Goal: Task Accomplishment & Management: Manage account settings

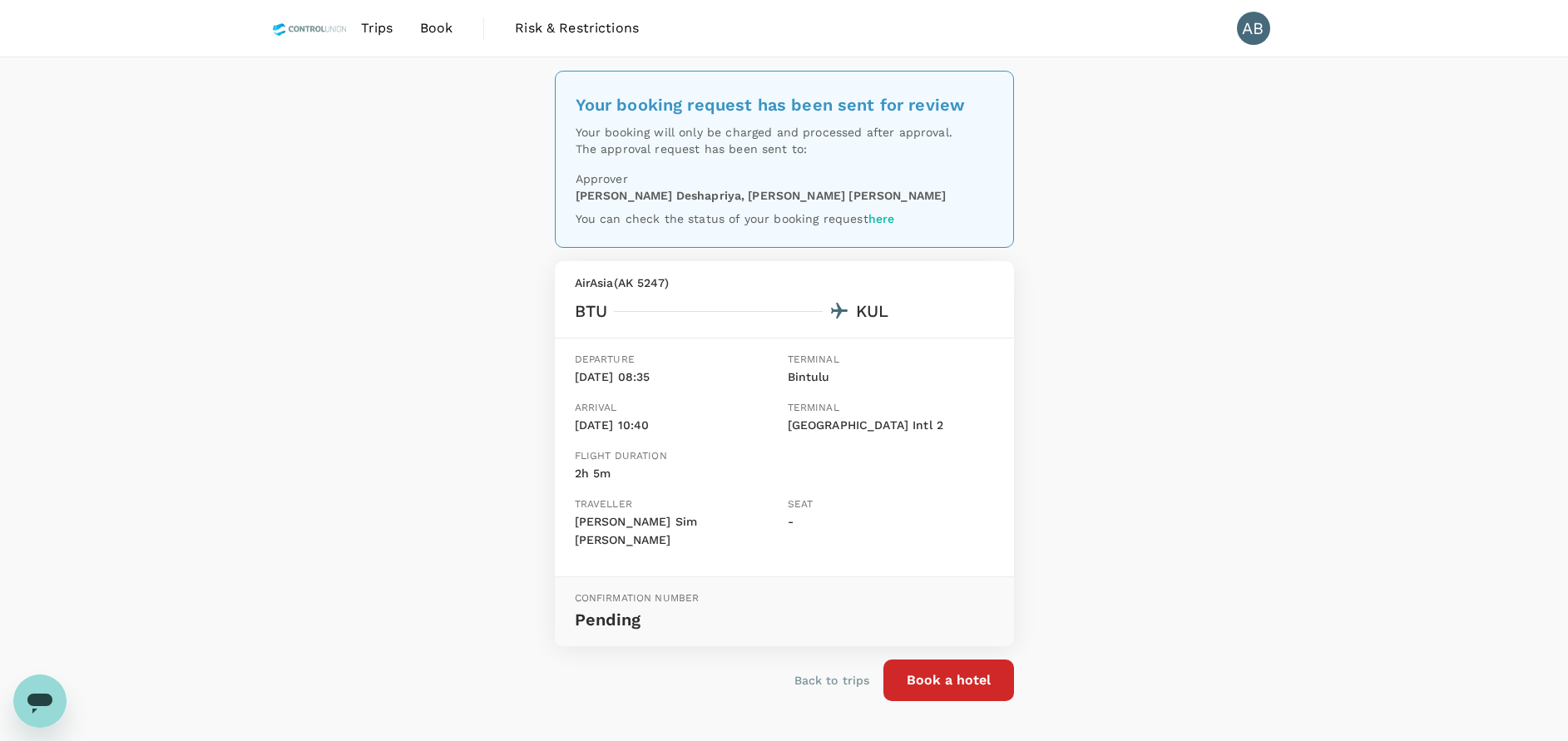
drag, startPoint x: 328, startPoint y: 298, endPoint x: 381, endPoint y: 28, distance: 275.2
click at [327, 298] on div "Your booking request has been sent for review Your booking will only be charged…" at bounding box center [784, 406] width 1568 height 697
click at [381, 28] on span "Trips" at bounding box center [377, 28] width 33 height 20
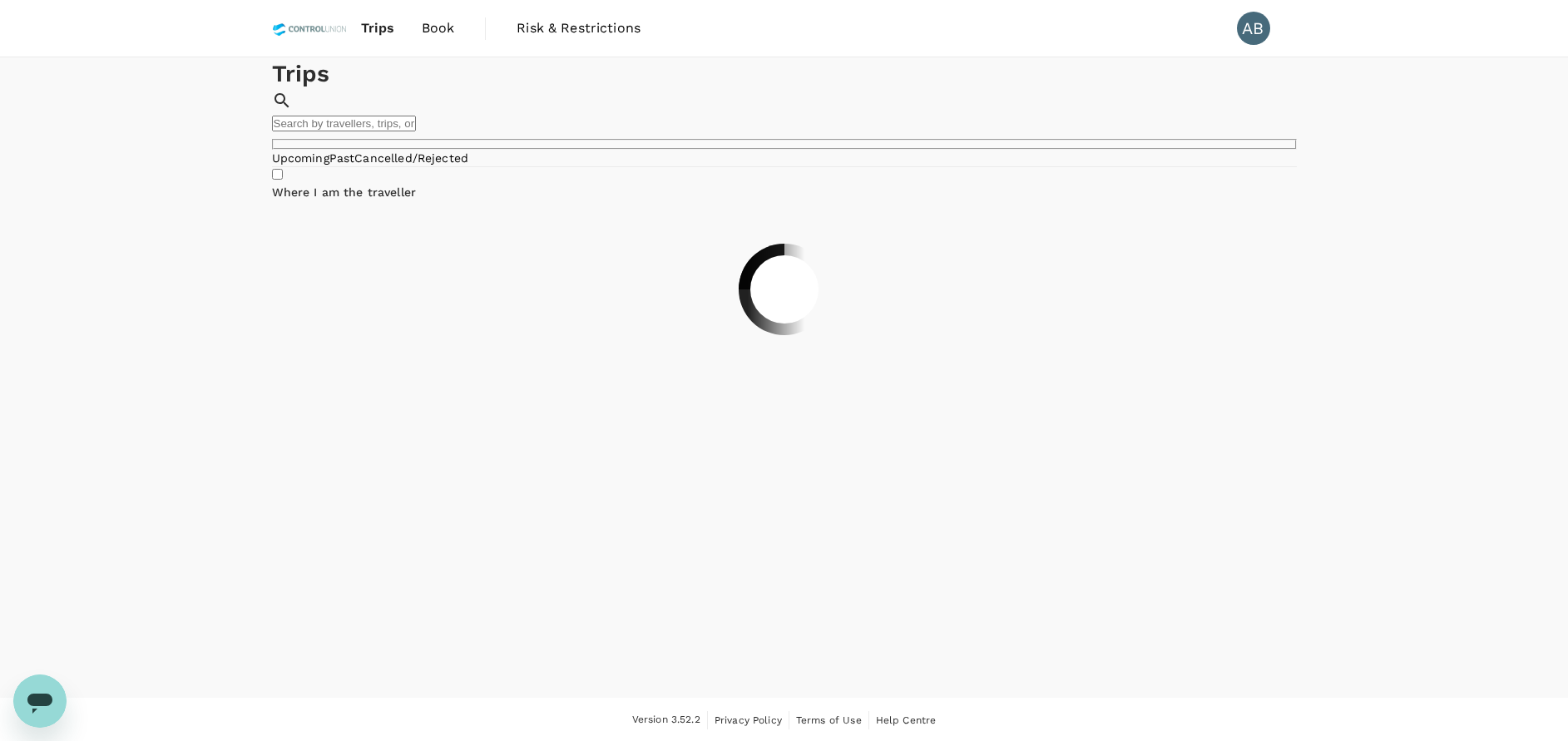
click at [416, 119] on input "text" at bounding box center [344, 124] width 144 height 16
type input "raouf"
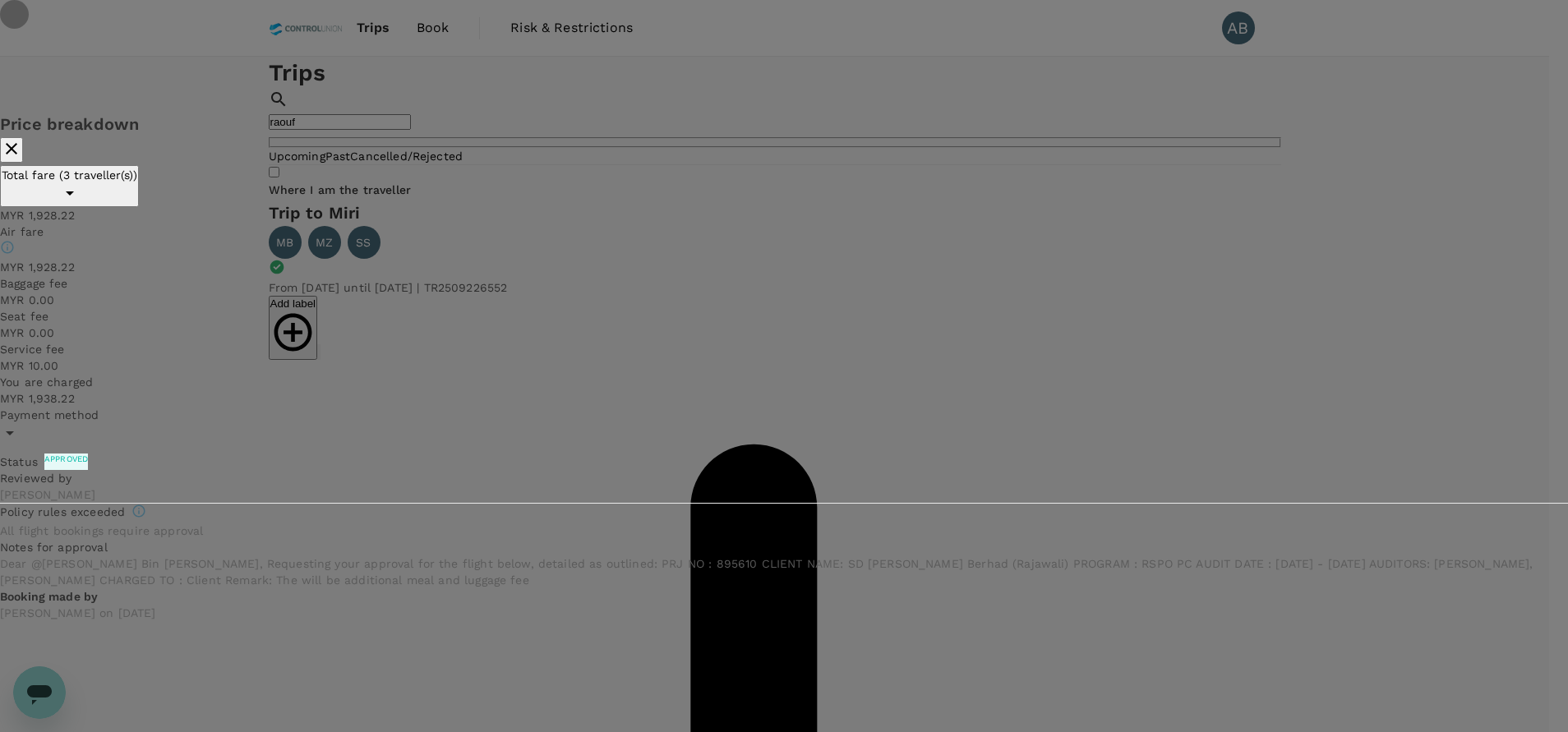
click at [22, 139] on icon "button" at bounding box center [12, 149] width 20 height 20
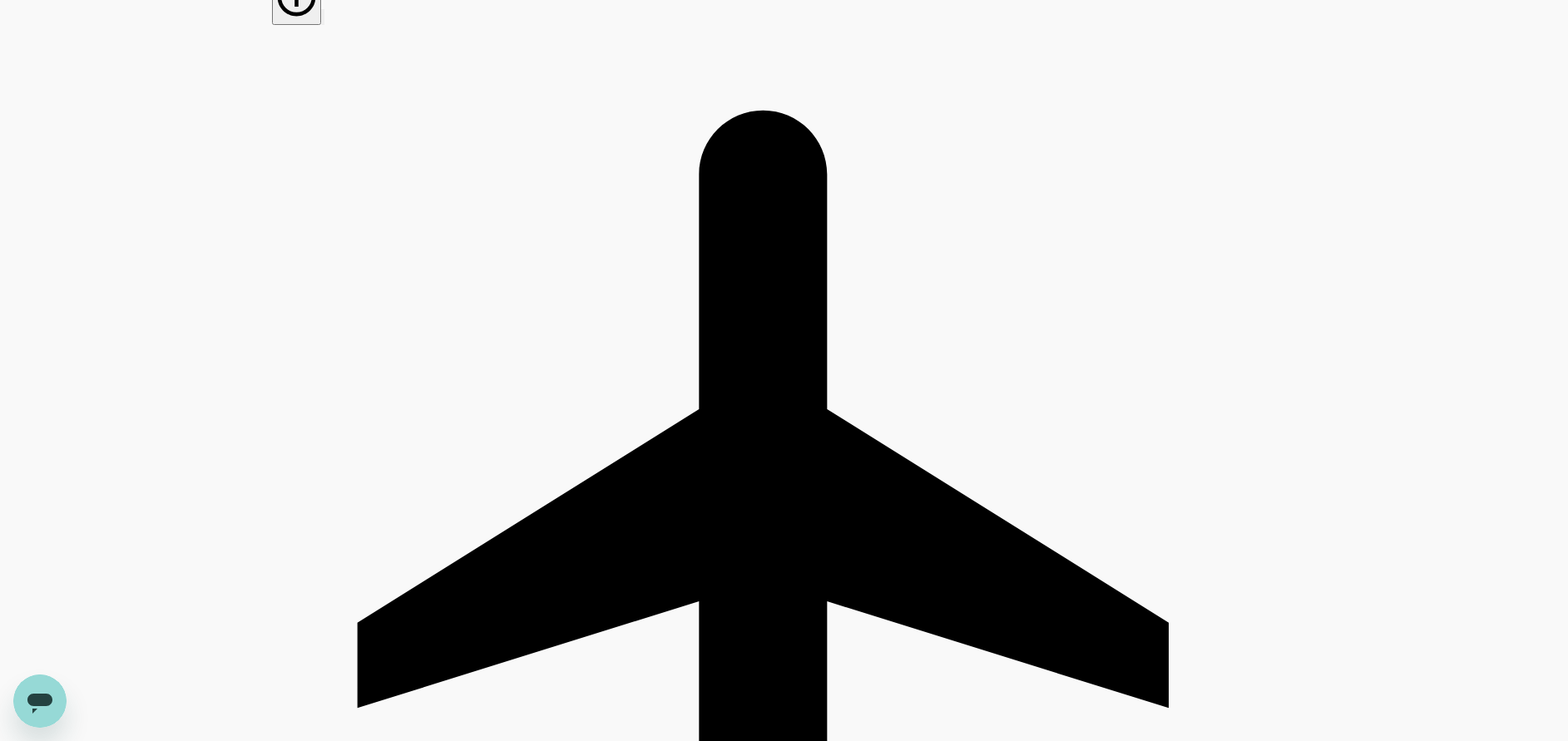
scroll to position [346, 0]
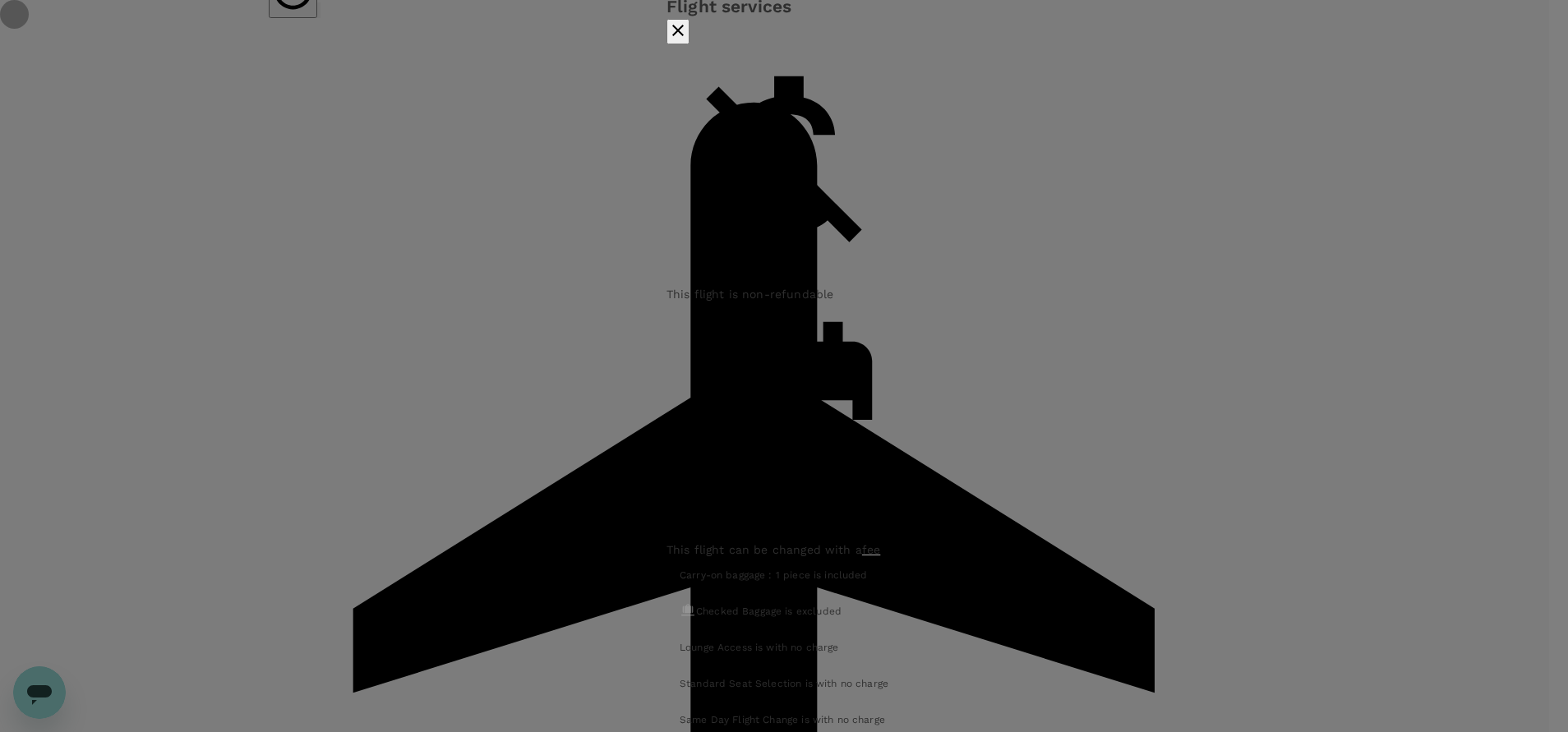
click at [688, 40] on icon "button" at bounding box center [678, 31] width 20 height 20
